Goal: Complete application form: Complete application form

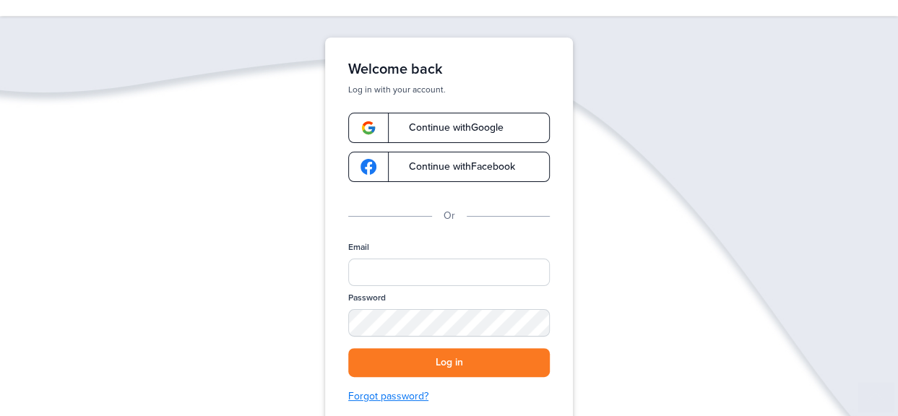
scroll to position [72, 0]
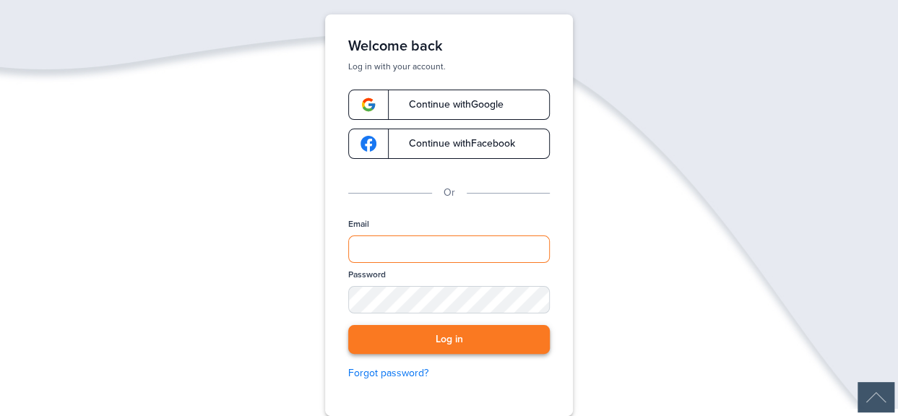
type input "**********"
click at [467, 344] on button "Log in" at bounding box center [449, 340] width 202 height 30
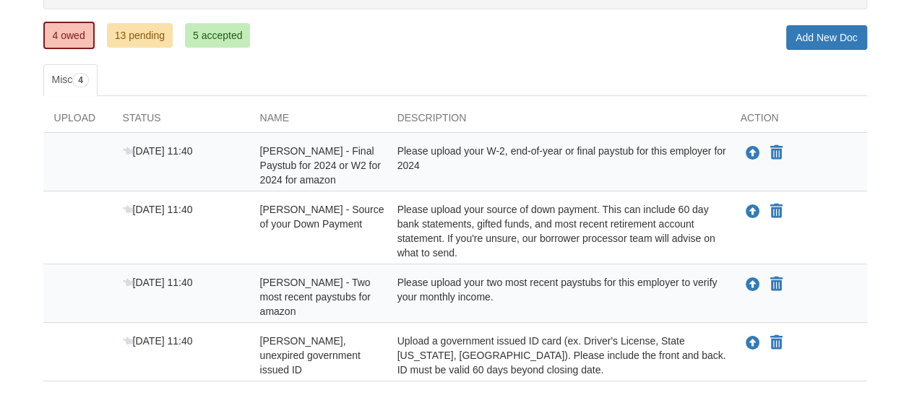
scroll to position [249, 0]
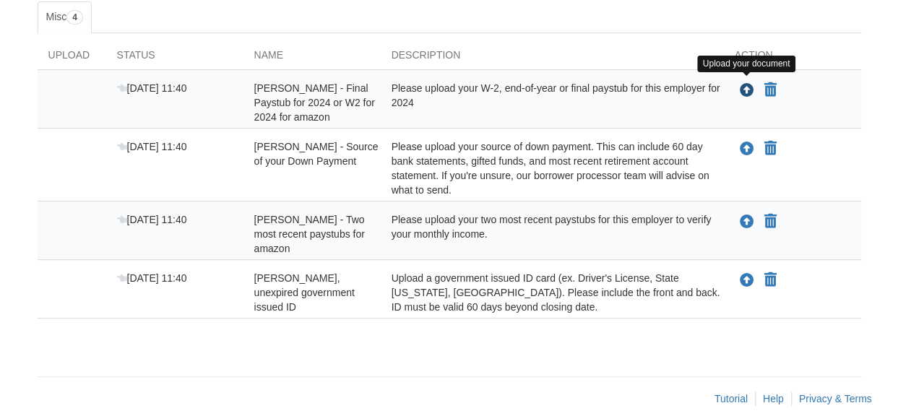
click at [747, 89] on icon "Upload Rebecca Smith - Final Paystub for 2024 or W2 for 2024 for amazon" at bounding box center [747, 91] width 14 height 14
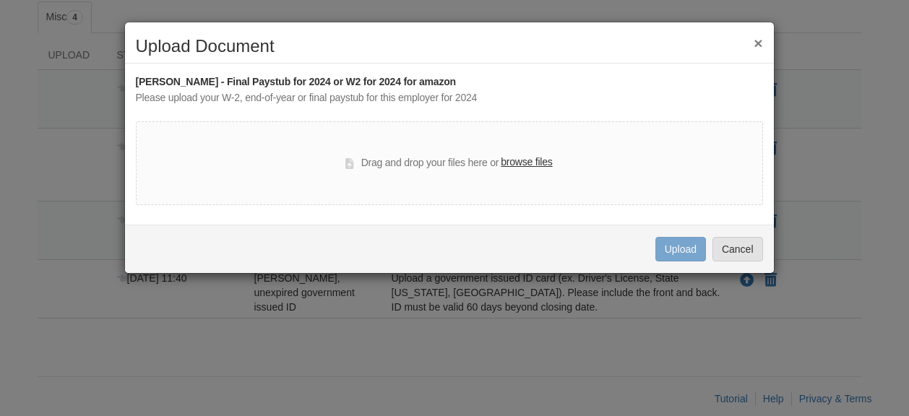
click at [755, 43] on button "×" at bounding box center [758, 42] width 9 height 15
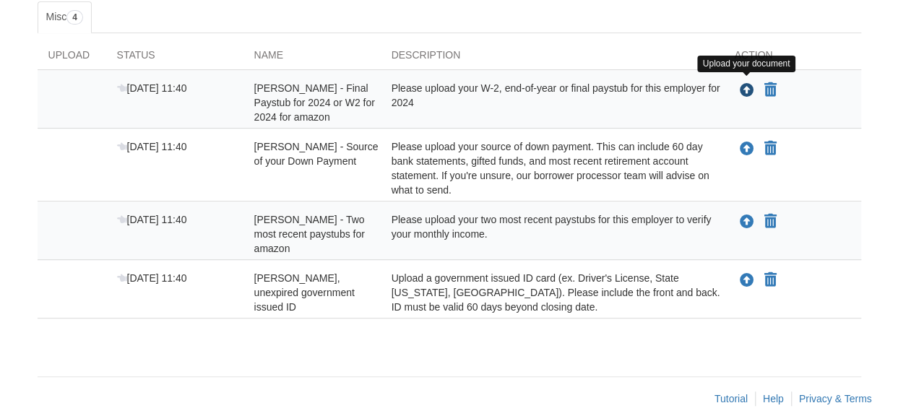
click at [742, 84] on icon "Upload Rebecca Smith - Final Paystub for 2024 or W2 for 2024 for amazon" at bounding box center [747, 91] width 14 height 14
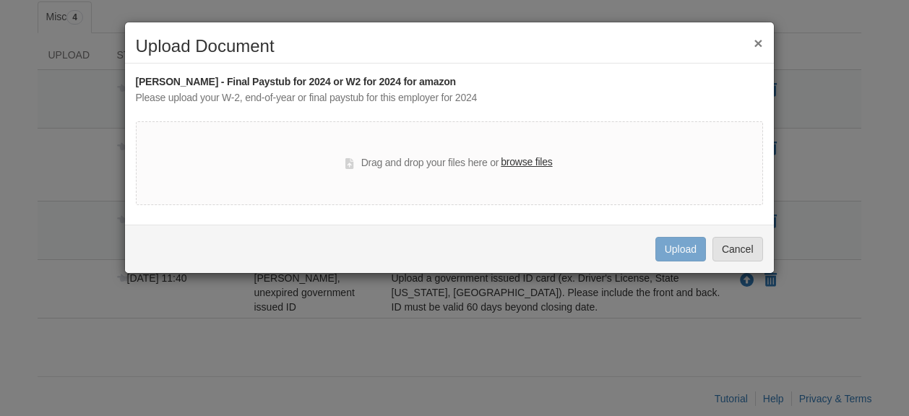
click at [533, 163] on label "browse files" at bounding box center [526, 163] width 51 height 16
click at [0, 0] on input "browse files" at bounding box center [0, 0] width 0 height 0
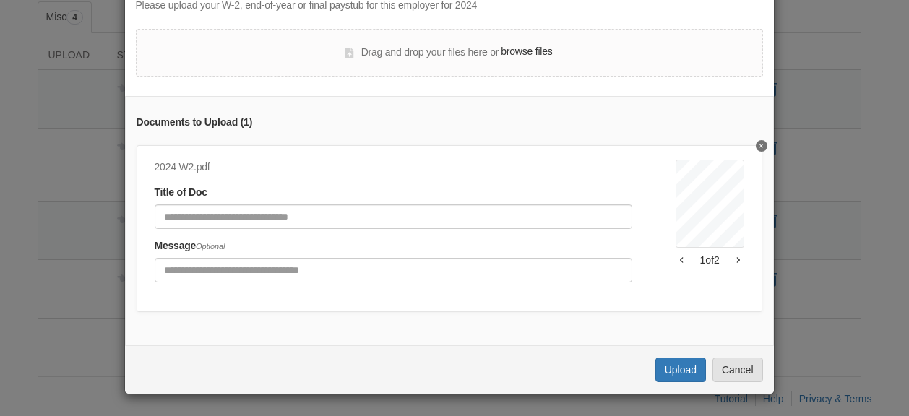
scroll to position [101, 0]
click at [669, 374] on button "Upload" at bounding box center [680, 370] width 51 height 25
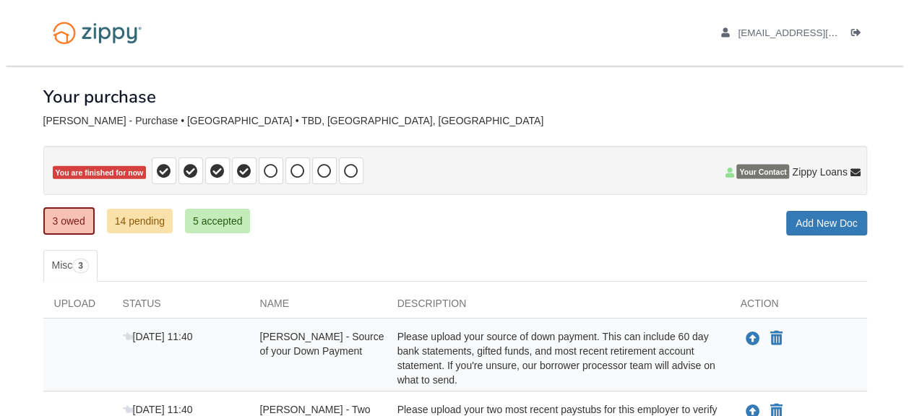
scroll to position [72, 0]
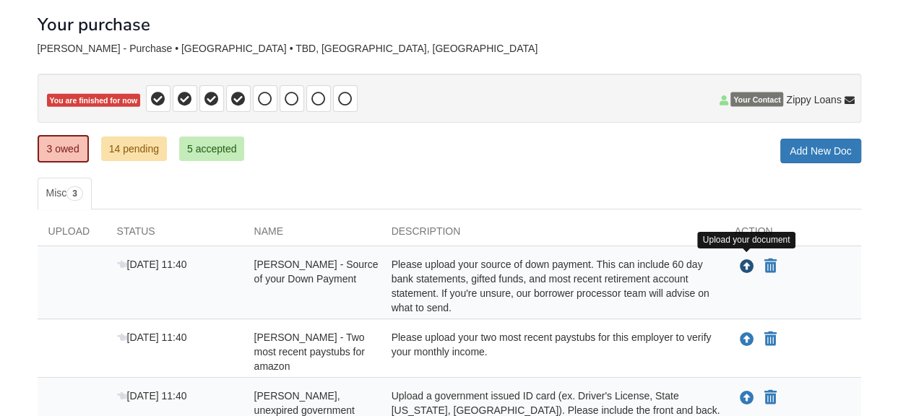
click at [742, 260] on icon "Upload Rebecca Smith - Source of your Down Payment" at bounding box center [747, 267] width 14 height 14
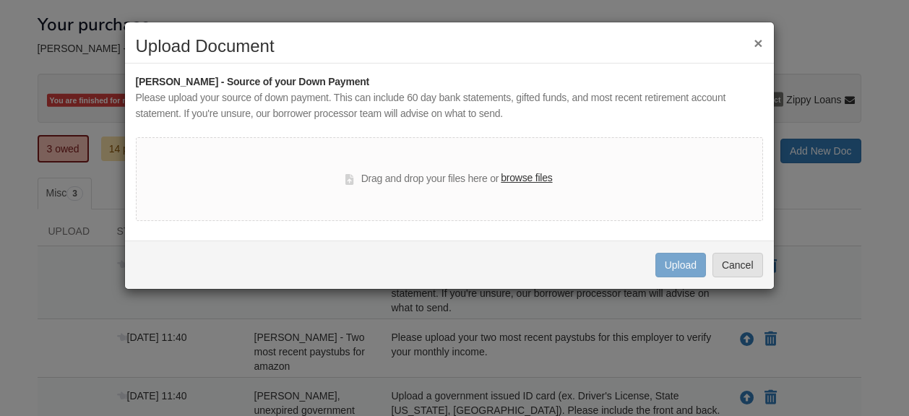
click at [519, 174] on label "browse files" at bounding box center [526, 179] width 51 height 16
click at [0, 0] on input "browse files" at bounding box center [0, 0] width 0 height 0
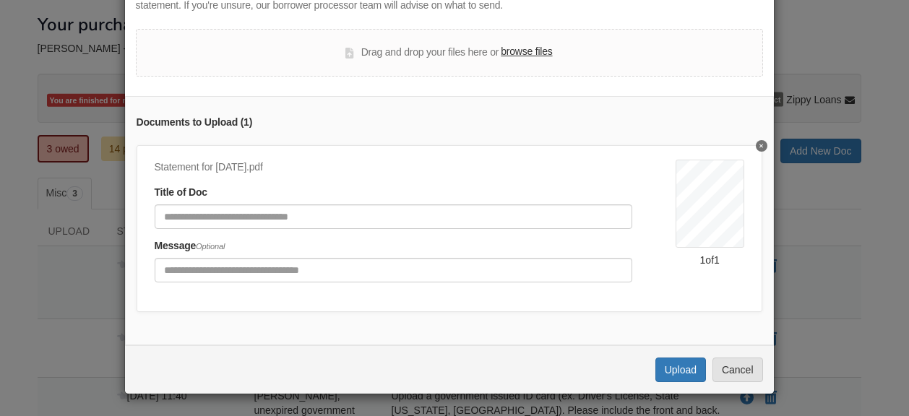
scroll to position [117, 0]
click at [650, 366] on div "Uploading... Upload Cancel" at bounding box center [449, 369] width 649 height 48
click at [677, 366] on button "Upload" at bounding box center [680, 370] width 51 height 25
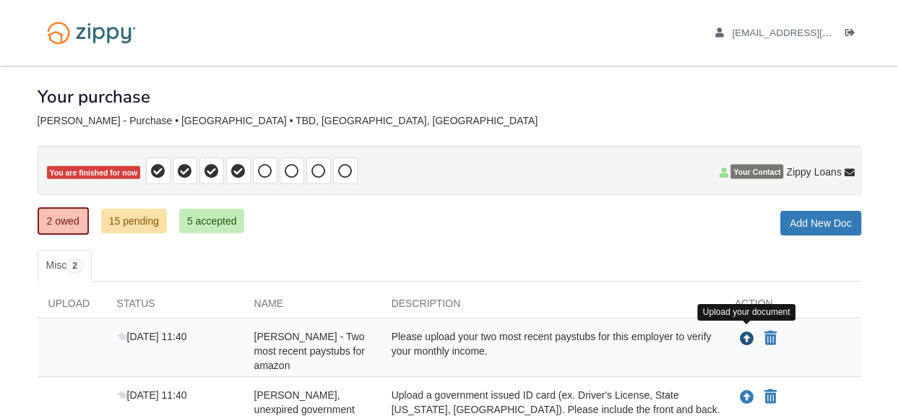
click at [749, 332] on icon "Upload Rebecca Smith - Two most recent paystubs for amazon" at bounding box center [747, 339] width 14 height 14
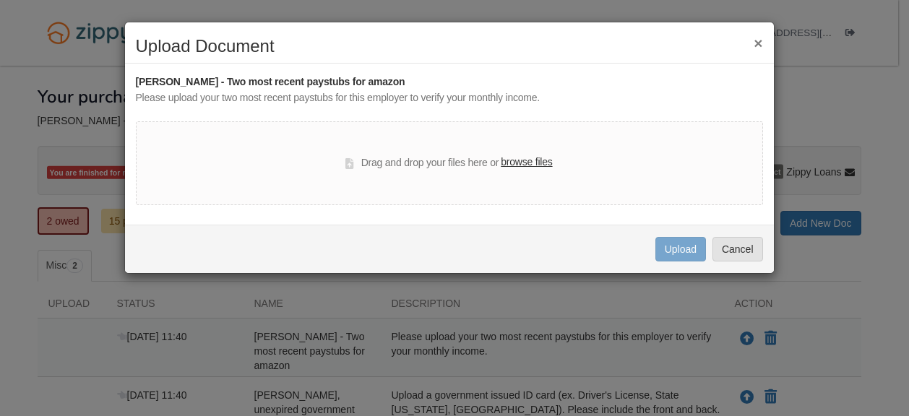
click at [518, 167] on label "browse files" at bounding box center [526, 163] width 51 height 16
click at [0, 0] on input "browse files" at bounding box center [0, 0] width 0 height 0
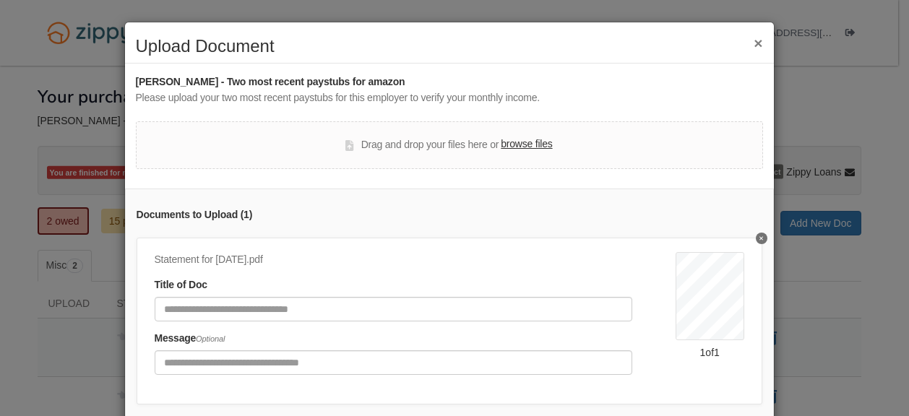
scroll to position [101, 0]
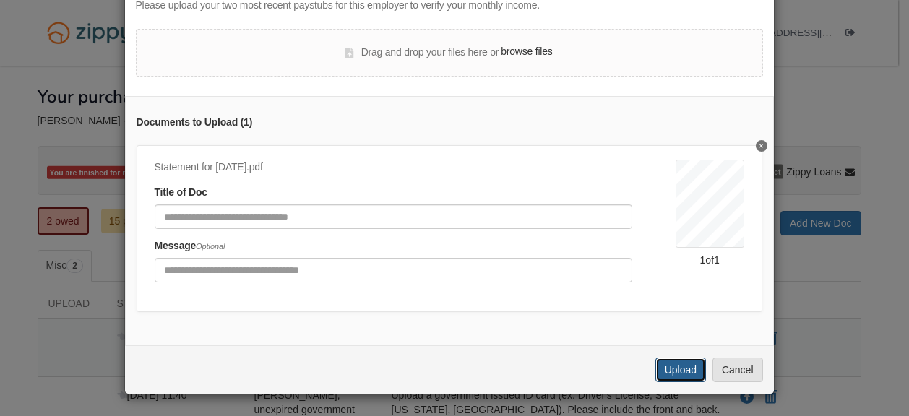
click at [688, 371] on button "Upload" at bounding box center [680, 370] width 51 height 25
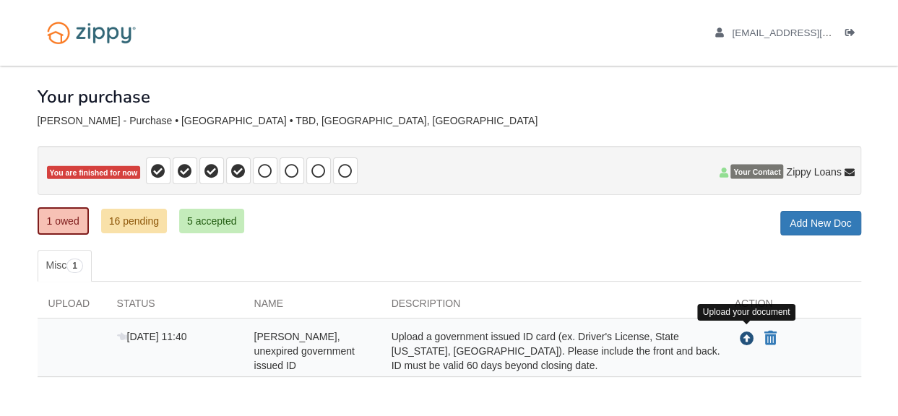
click at [744, 335] on icon "Upload Rebecca Smith - Valid, unexpired government issued ID" at bounding box center [747, 339] width 14 height 14
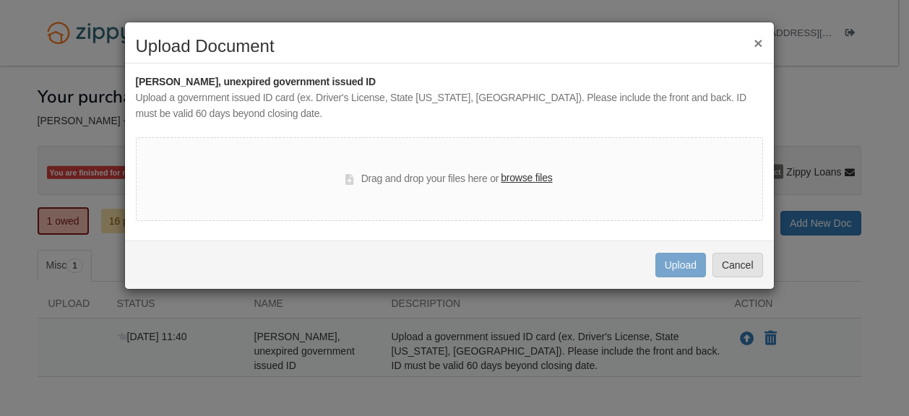
click at [527, 178] on label "browse files" at bounding box center [526, 179] width 51 height 16
click at [0, 0] on input "browse files" at bounding box center [0, 0] width 0 height 0
click at [747, 37] on h2 "Upload Document" at bounding box center [449, 46] width 627 height 19
click at [762, 36] on button "×" at bounding box center [758, 42] width 9 height 15
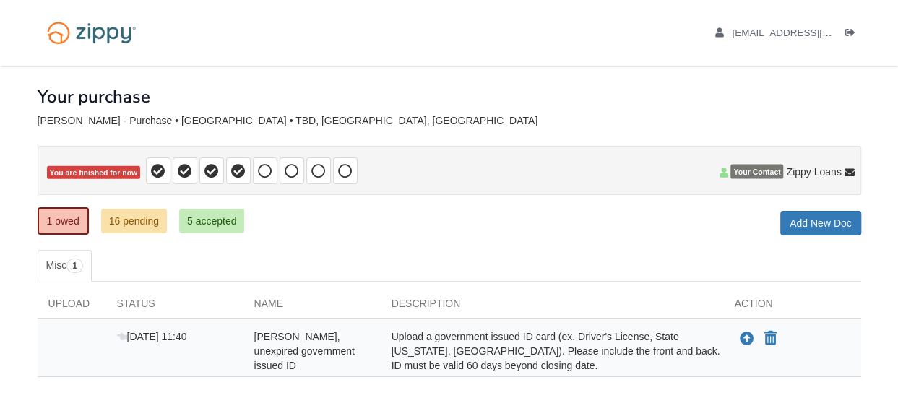
click at [735, 332] on div "Upload your document" at bounding box center [745, 339] width 21 height 19
click at [750, 332] on icon "Upload Rebecca Smith - Valid, unexpired government issued ID" at bounding box center [747, 339] width 14 height 14
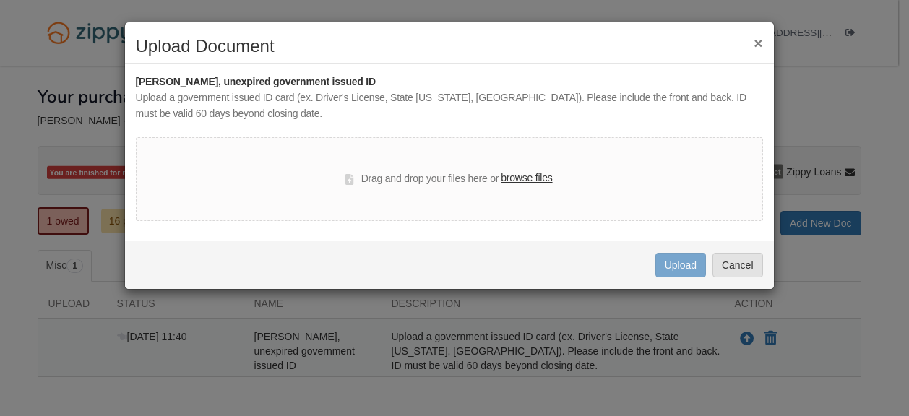
click at [515, 176] on label "browse files" at bounding box center [526, 179] width 51 height 16
click at [0, 0] on input "browse files" at bounding box center [0, 0] width 0 height 0
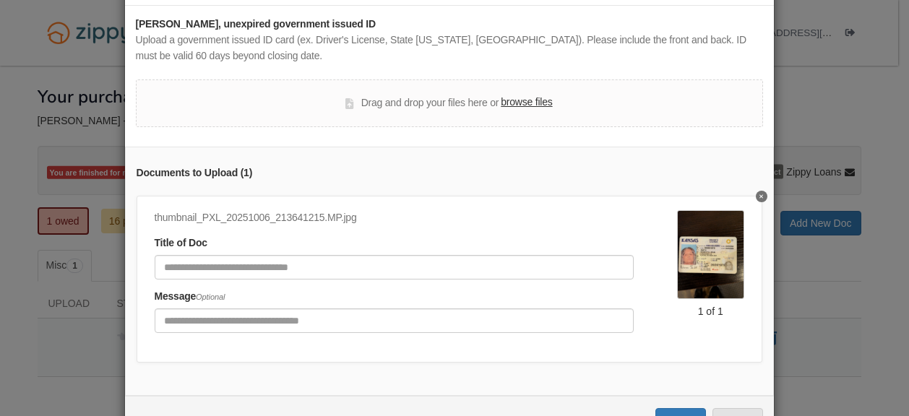
scroll to position [117, 0]
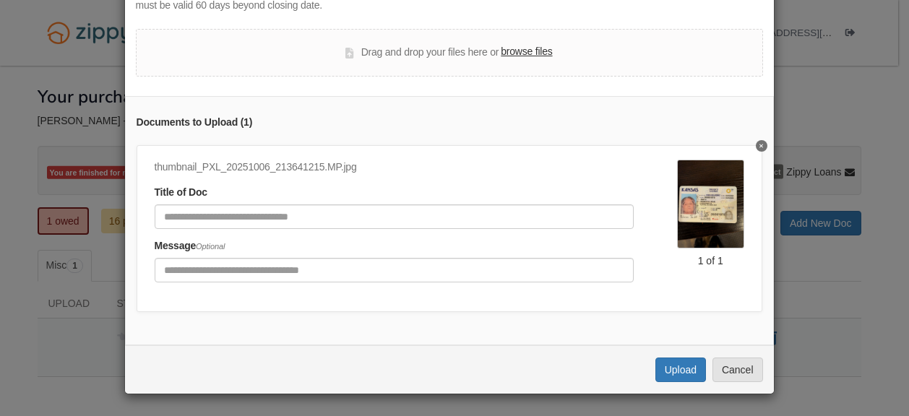
click at [529, 44] on label "browse files" at bounding box center [526, 52] width 51 height 16
click at [0, 0] on input "browse files" at bounding box center [0, 0] width 0 height 0
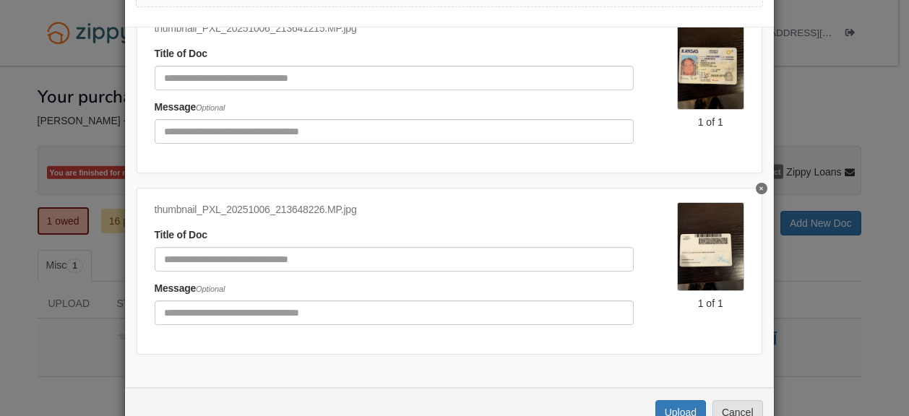
scroll to position [219, 0]
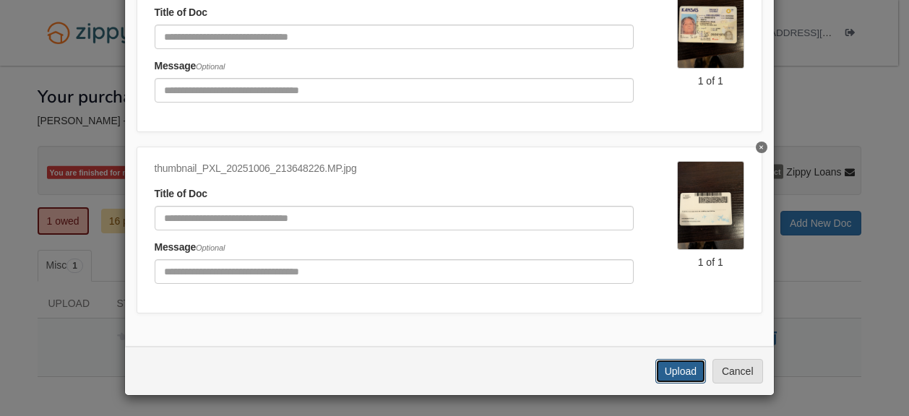
click at [668, 372] on button "Upload" at bounding box center [680, 371] width 51 height 25
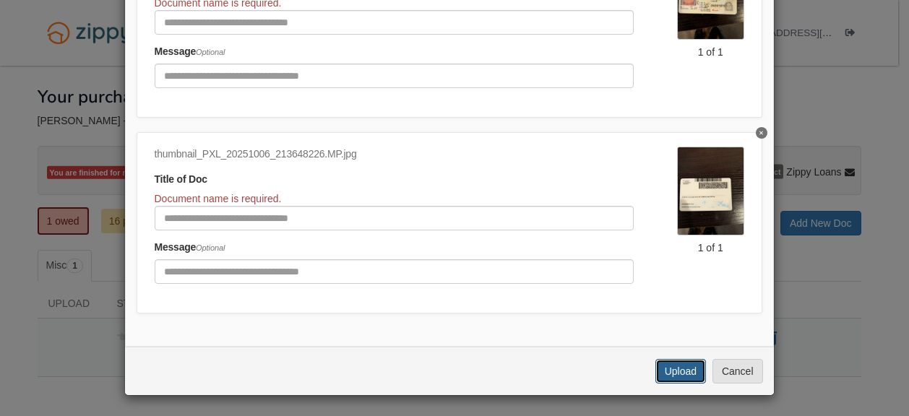
click at [700, 359] on button "Upload" at bounding box center [680, 371] width 51 height 25
click at [680, 369] on button "Upload" at bounding box center [680, 371] width 51 height 25
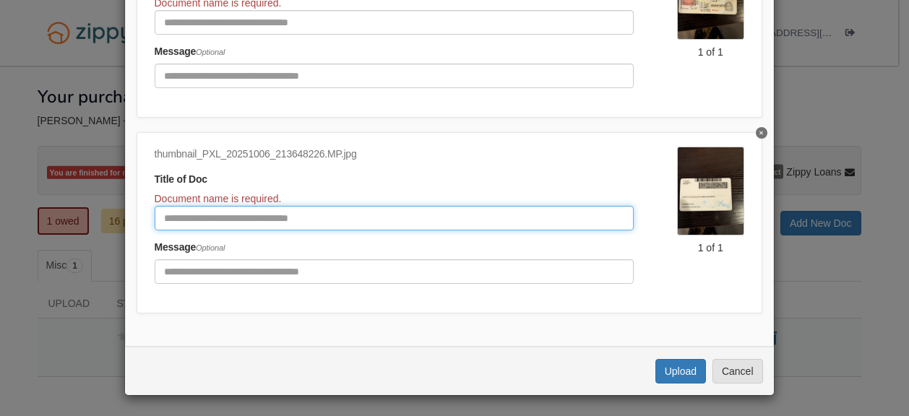
click at [301, 206] on input "Document Title" at bounding box center [394, 218] width 479 height 25
type input "*"
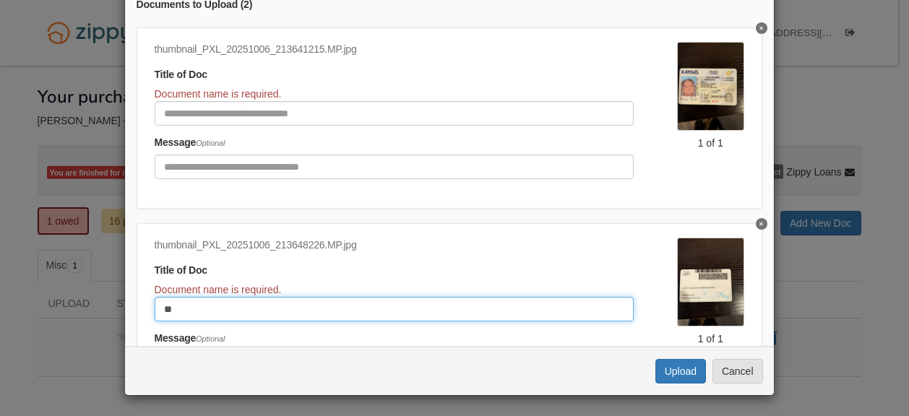
scroll to position [0, 0]
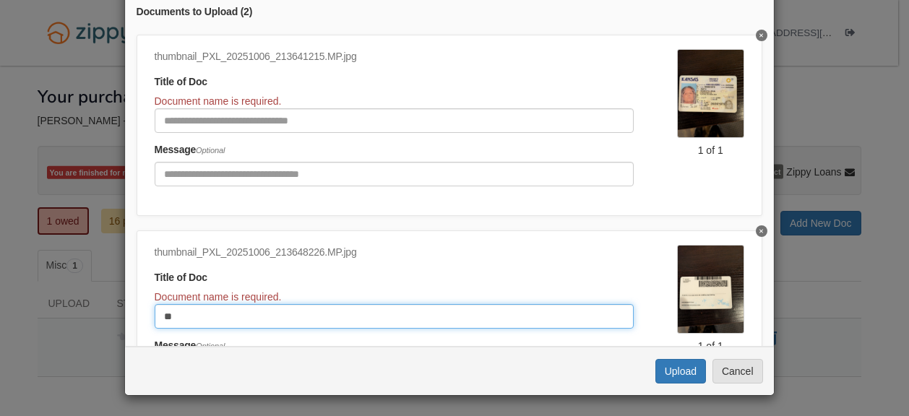
type input "**"
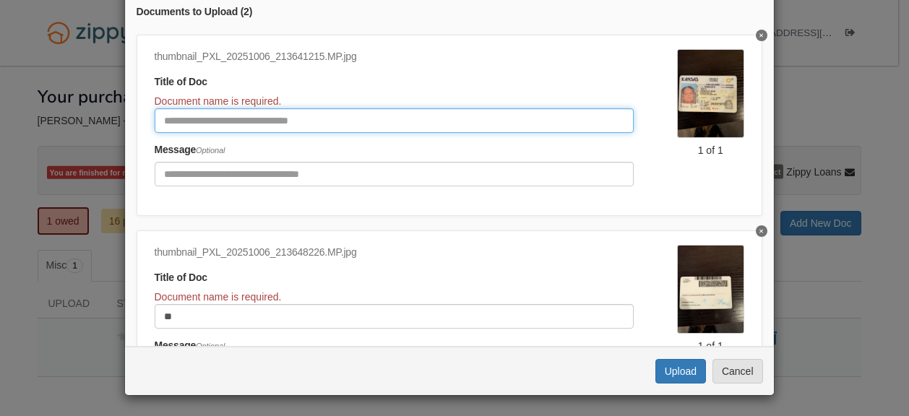
click at [351, 116] on input "Document Title" at bounding box center [394, 120] width 479 height 25
type input "********"
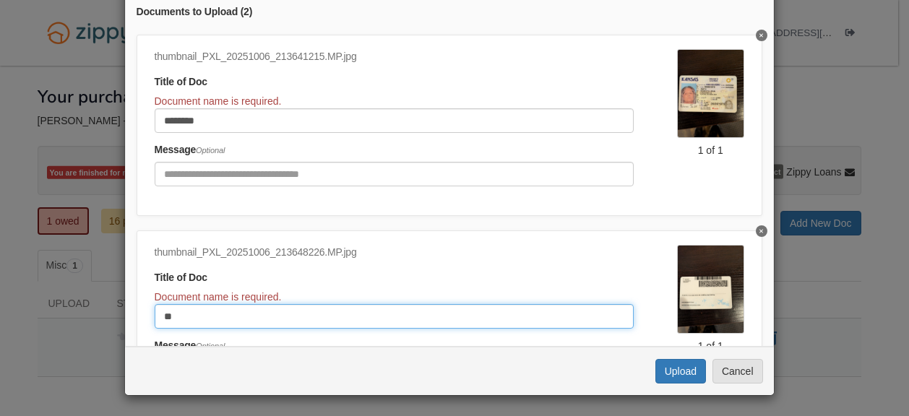
click at [236, 310] on input "**" at bounding box center [394, 316] width 479 height 25
type input "*******"
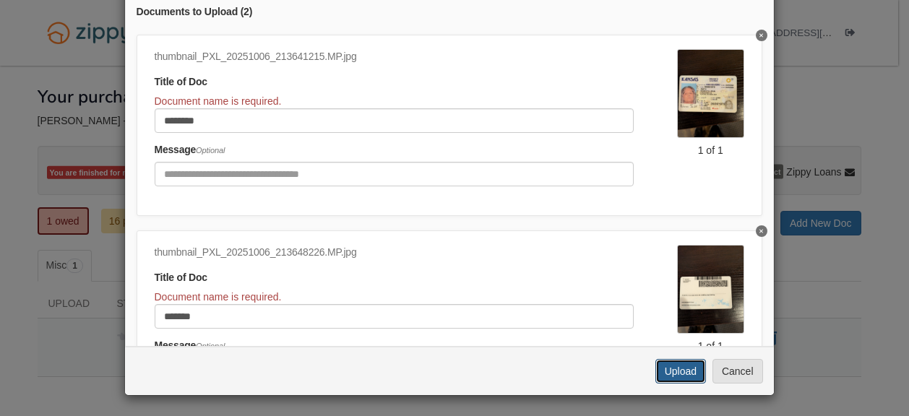
click at [681, 362] on button "Upload" at bounding box center [680, 371] width 51 height 25
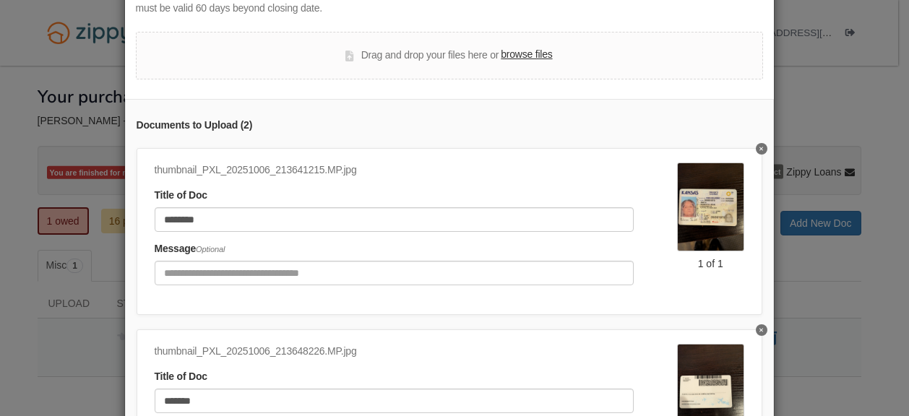
scroll to position [220, 0]
